Goal: Task Accomplishment & Management: Complete application form

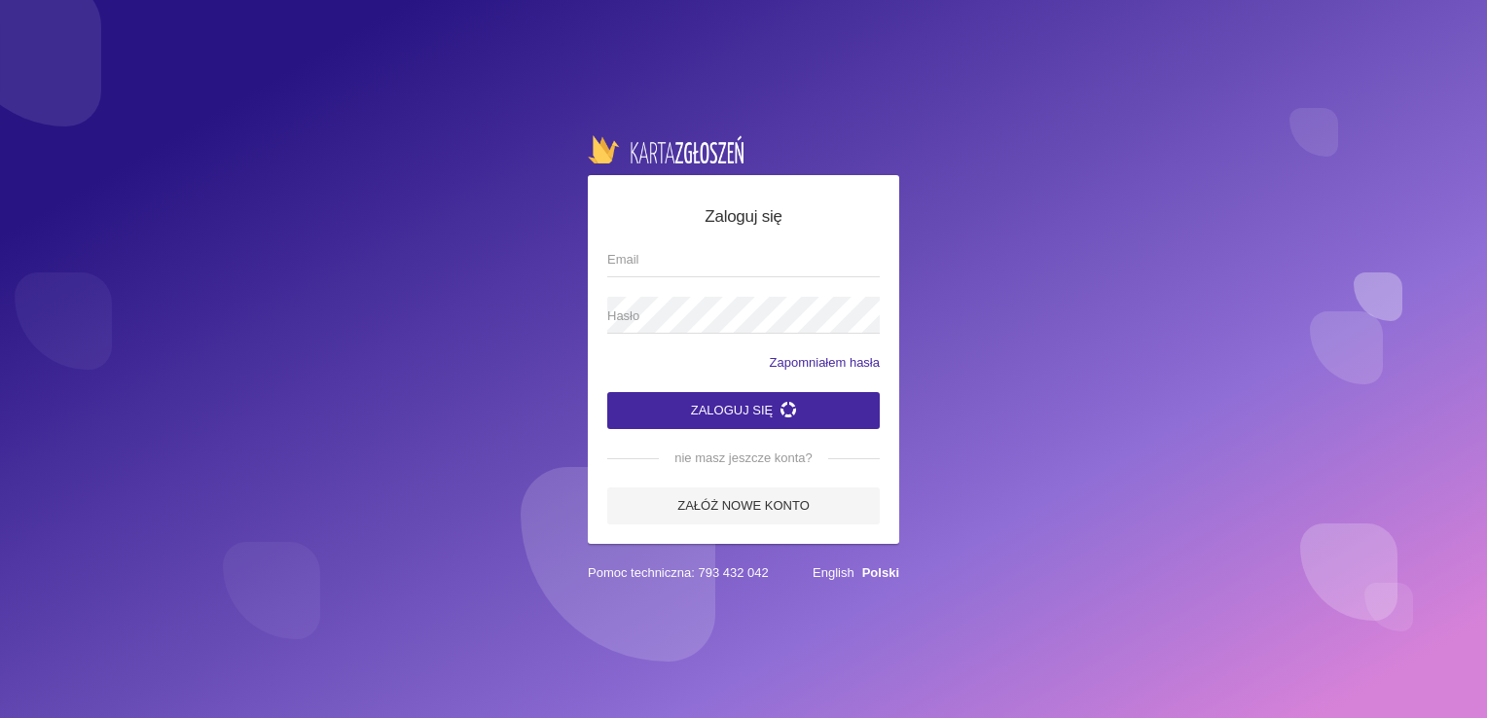
click at [985, 405] on div "Zaloguj się Email Hasło Zapomniałem hasła Zaloguj się nie masz jeszcze konta? Z…" at bounding box center [743, 359] width 1487 height 718
click at [678, 316] on span "Hasło" at bounding box center [733, 316] width 253 height 19
